Goal: Task Accomplishment & Management: Use online tool/utility

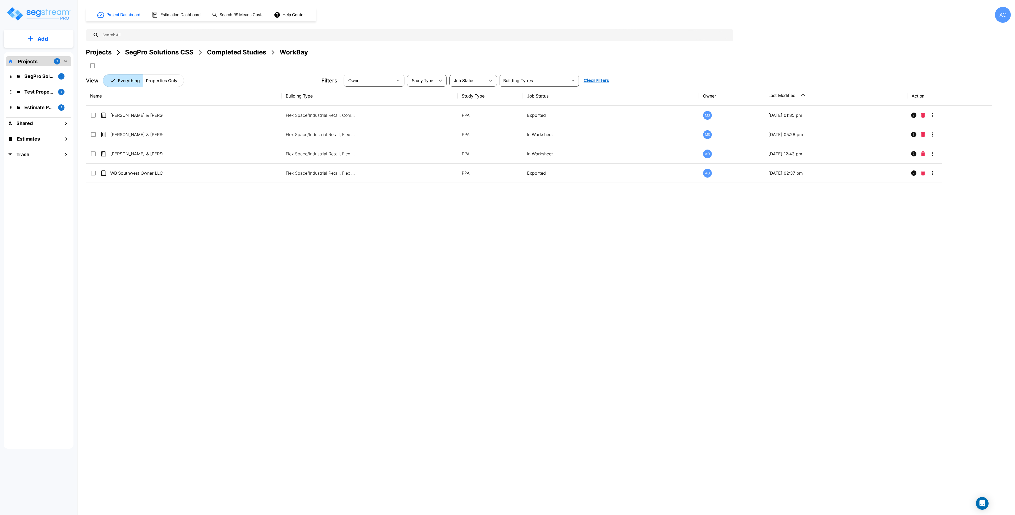
drag, startPoint x: 377, startPoint y: 287, endPoint x: 371, endPoint y: 288, distance: 6.2
click at [372, 288] on div "Name Building Type Study Type Job Status Owner Last Modified Action FS Strickla…" at bounding box center [539, 245] width 906 height 319
click at [223, 51] on div "Completed Studies" at bounding box center [236, 53] width 59 height 10
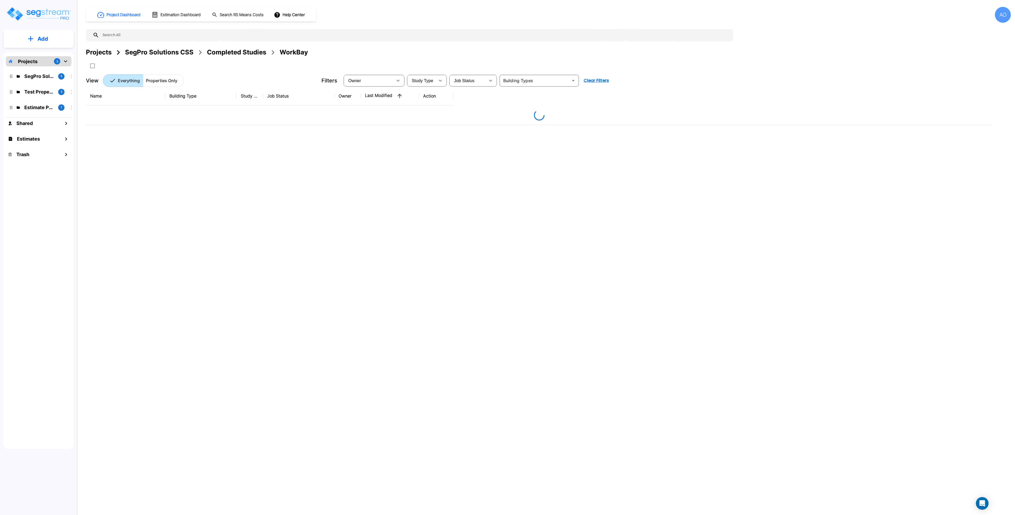
click at [167, 54] on div "SegPro Solutions CSS" at bounding box center [159, 53] width 68 height 10
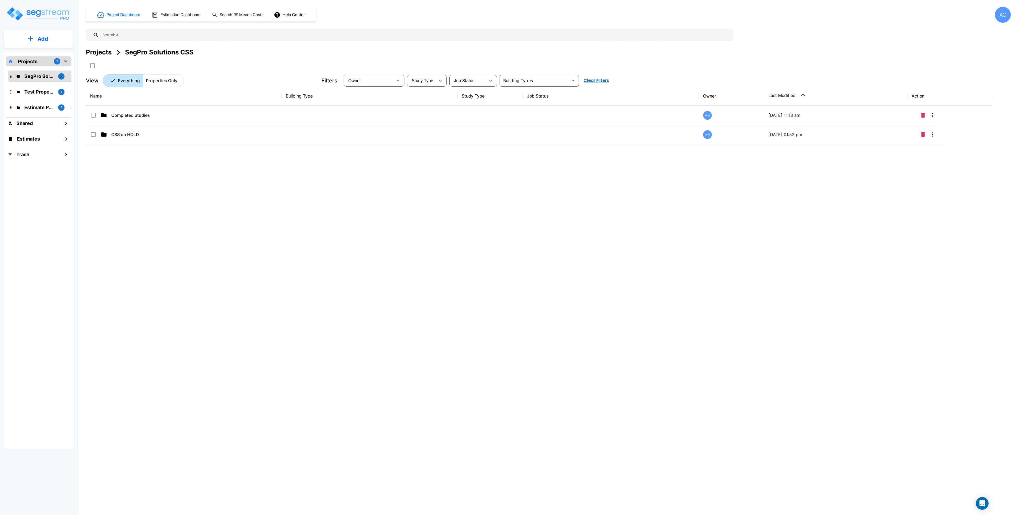
click at [186, 253] on div "Name Building Type Study Type Job Status Owner Last Modified Action Completed S…" at bounding box center [539, 245] width 906 height 319
click at [171, 17] on h1 "Estimation Dashboard" at bounding box center [180, 15] width 40 height 6
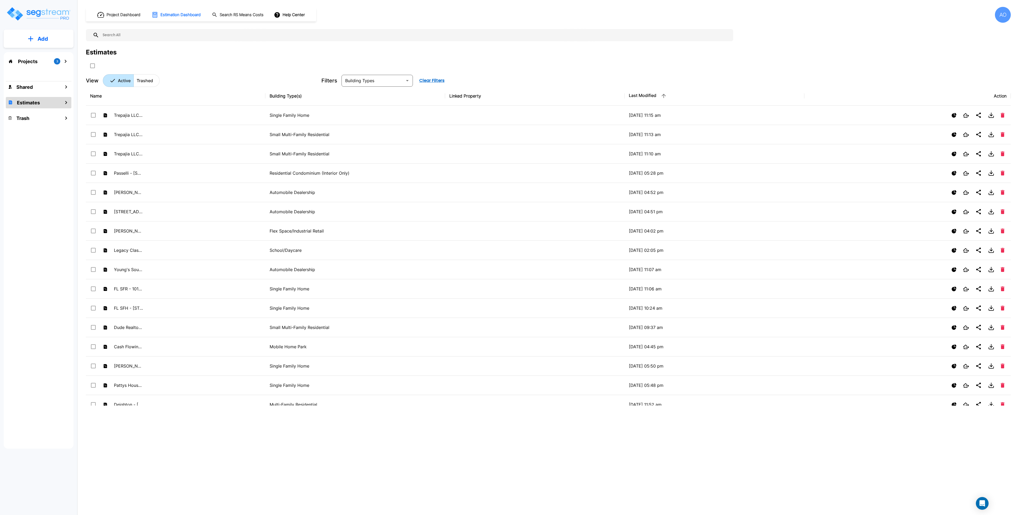
click at [36, 40] on button "Add" at bounding box center [39, 38] width 70 height 15
click at [50, 81] on p "Add Estimate" at bounding box center [41, 83] width 27 height 6
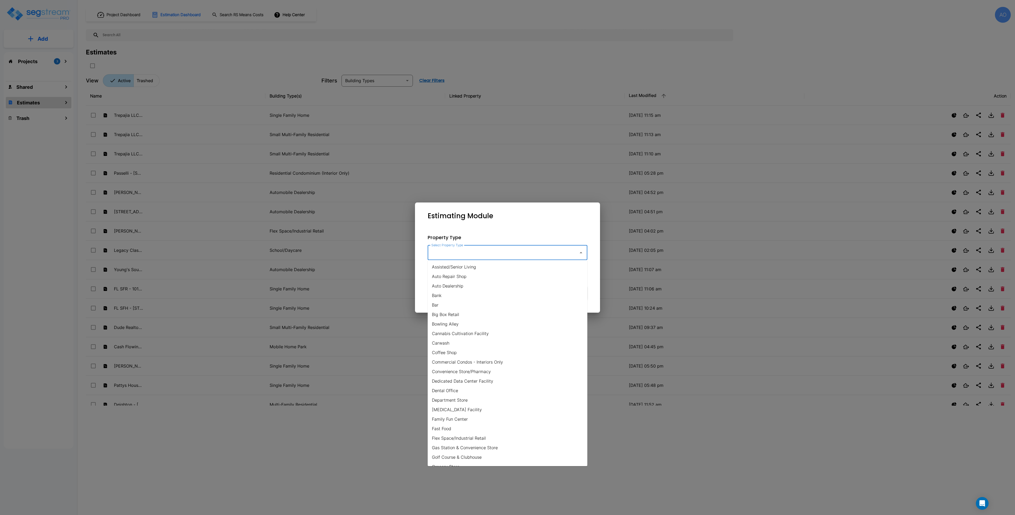
click at [483, 254] on input "Select Property Type" at bounding box center [502, 253] width 144 height 10
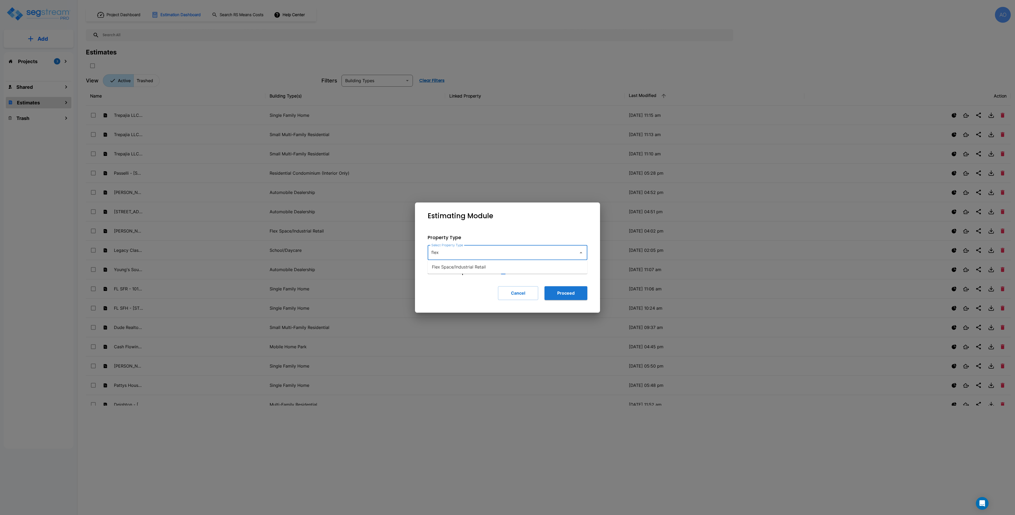
click at [467, 268] on li "Flex Space/Industrial Retail" at bounding box center [508, 267] width 160 height 10
type input "Flex Space/Industrial Retail"
click at [507, 290] on button "Proceed" at bounding box center [566, 293] width 43 height 14
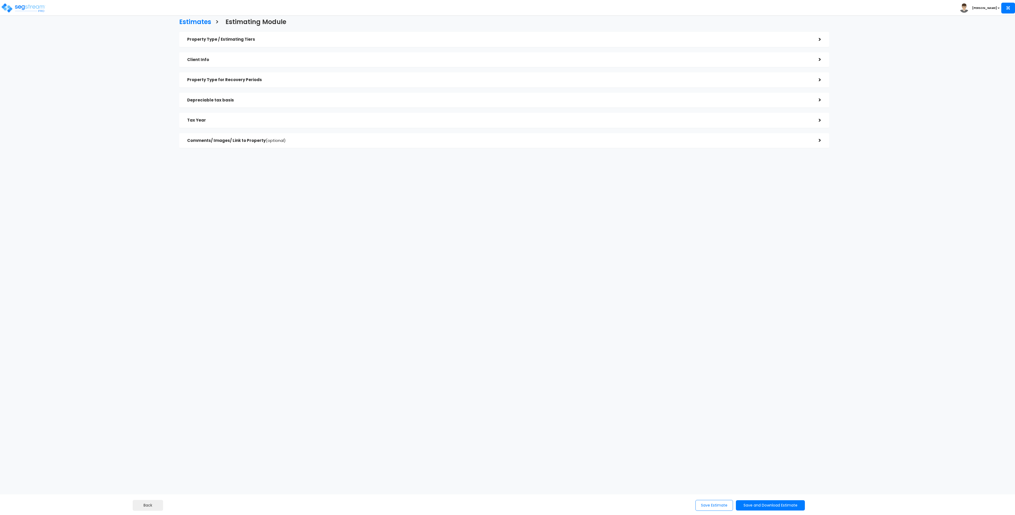
checkbox input "true"
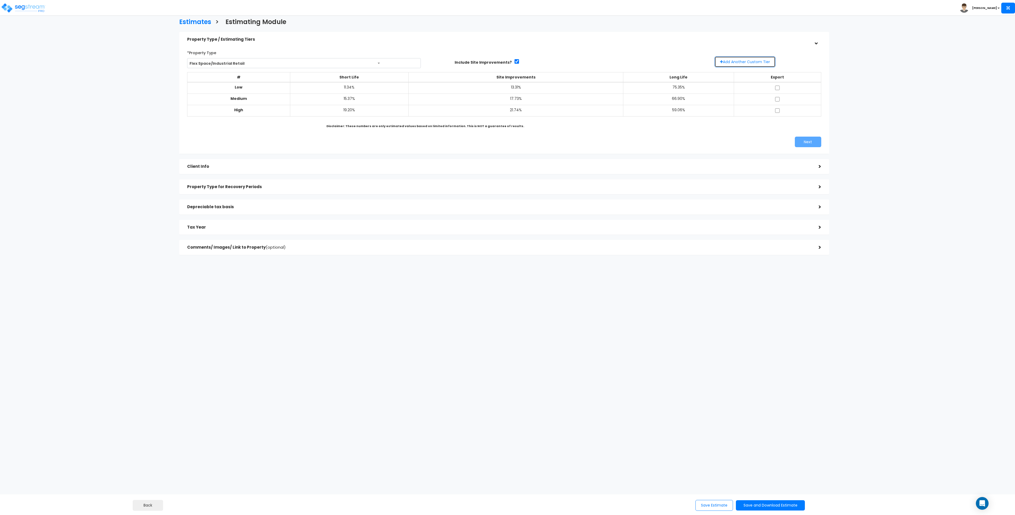
click at [739, 61] on button "Add Another Custom Tier" at bounding box center [744, 61] width 61 height 11
